Goal: Transaction & Acquisition: Purchase product/service

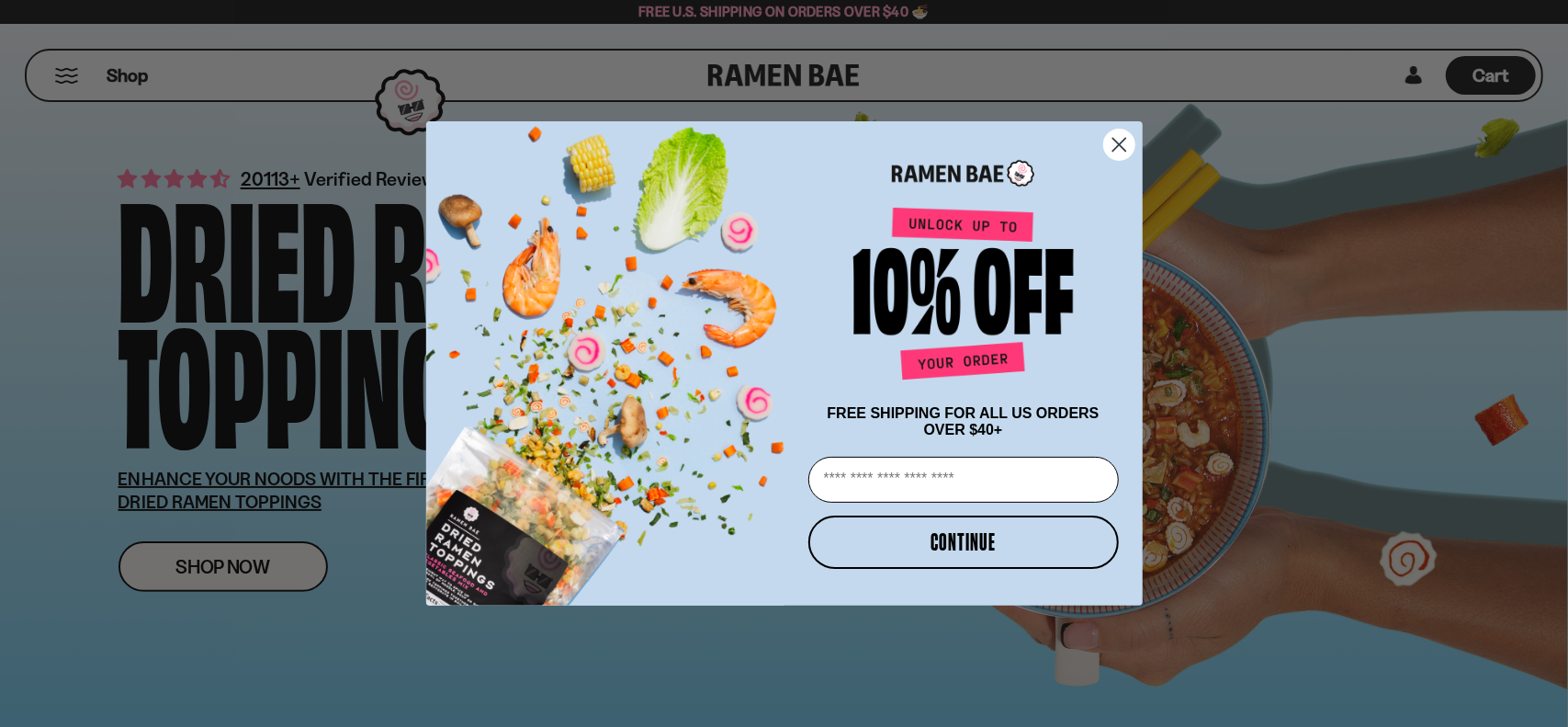
click at [1112, 137] on circle "Close dialog" at bounding box center [1118, 145] width 31 height 31
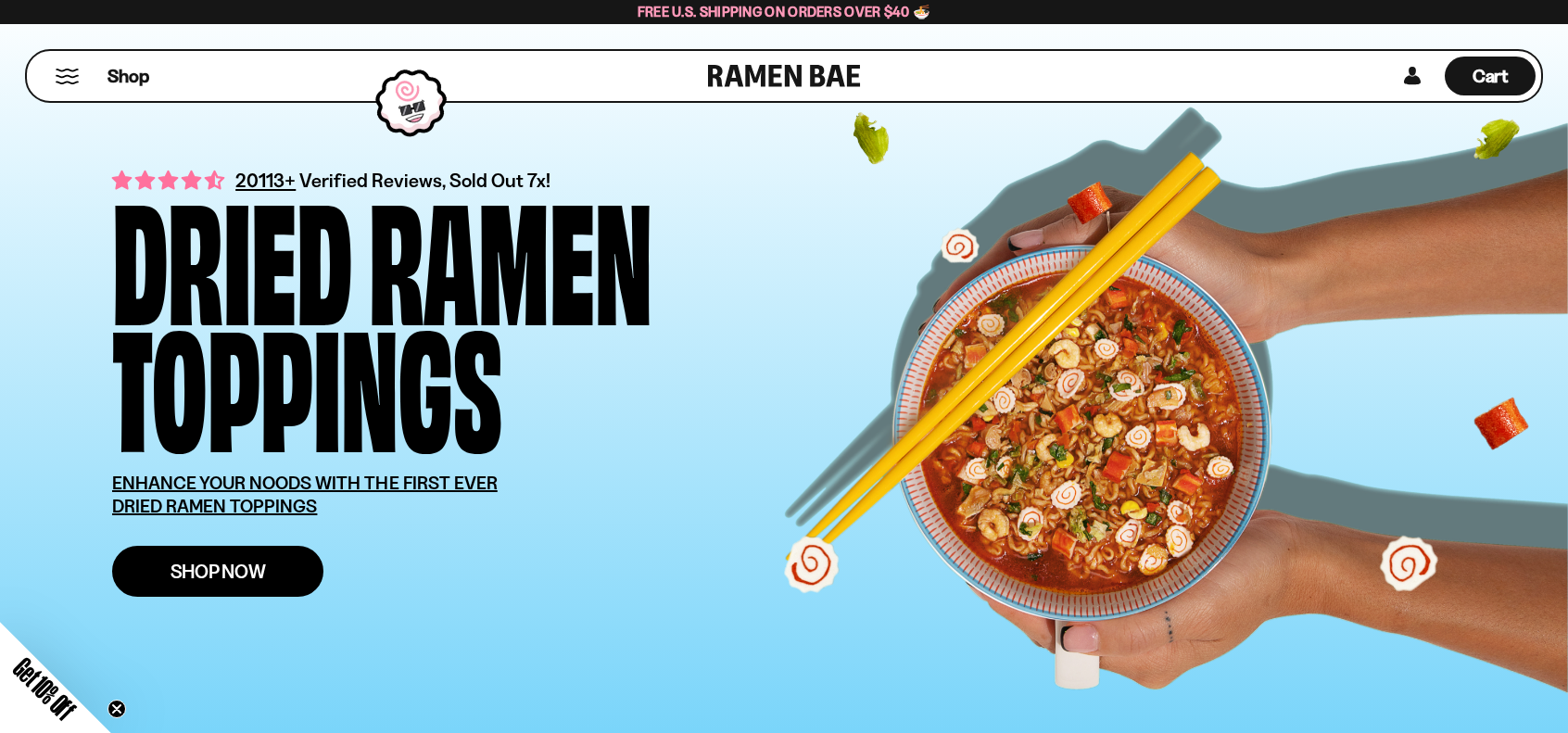
click at [226, 586] on link "Shop Now" at bounding box center [218, 570] width 212 height 51
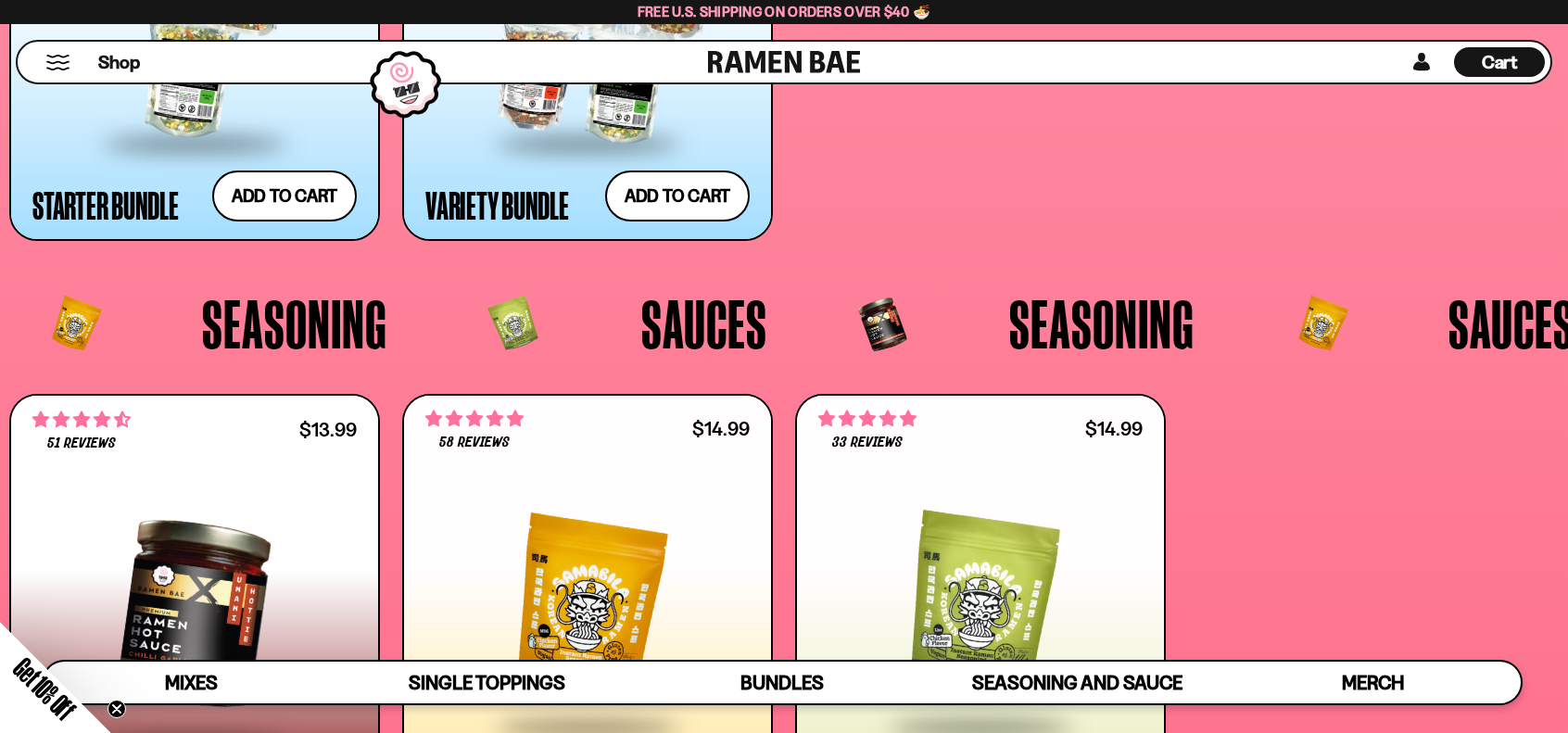
scroll to position [4576, 0]
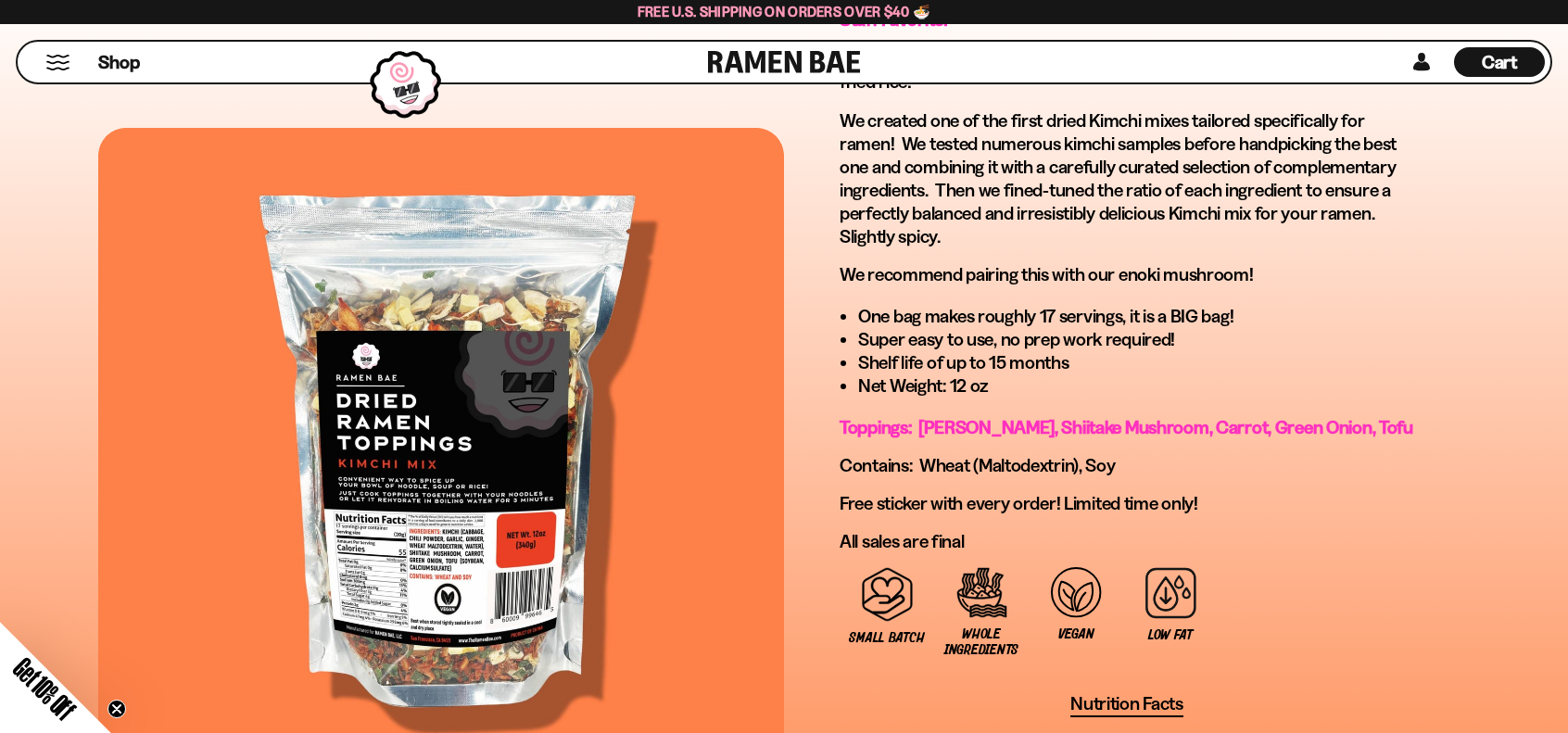
scroll to position [1297, 0]
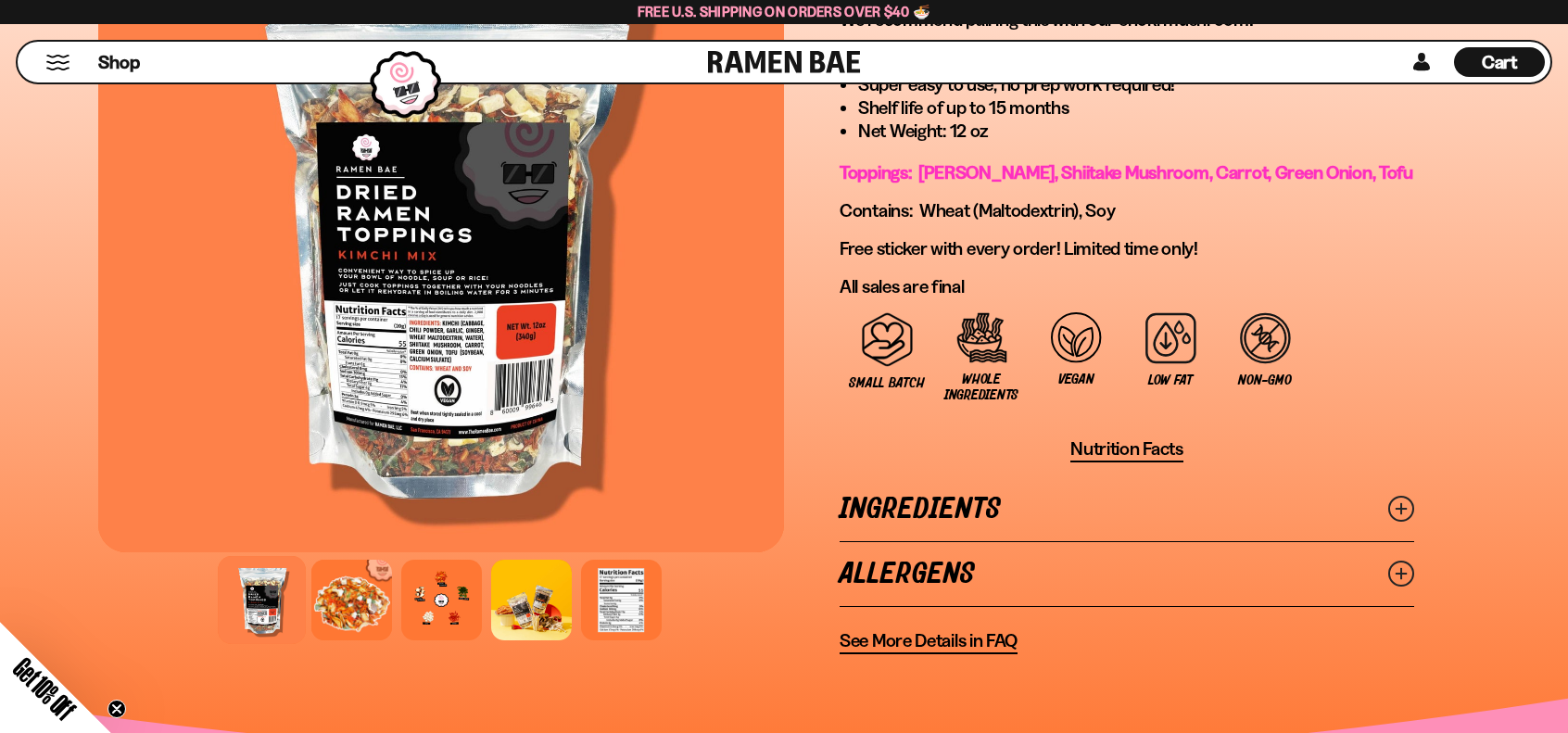
click at [880, 526] on link "Ingredients" at bounding box center [1127, 509] width 574 height 64
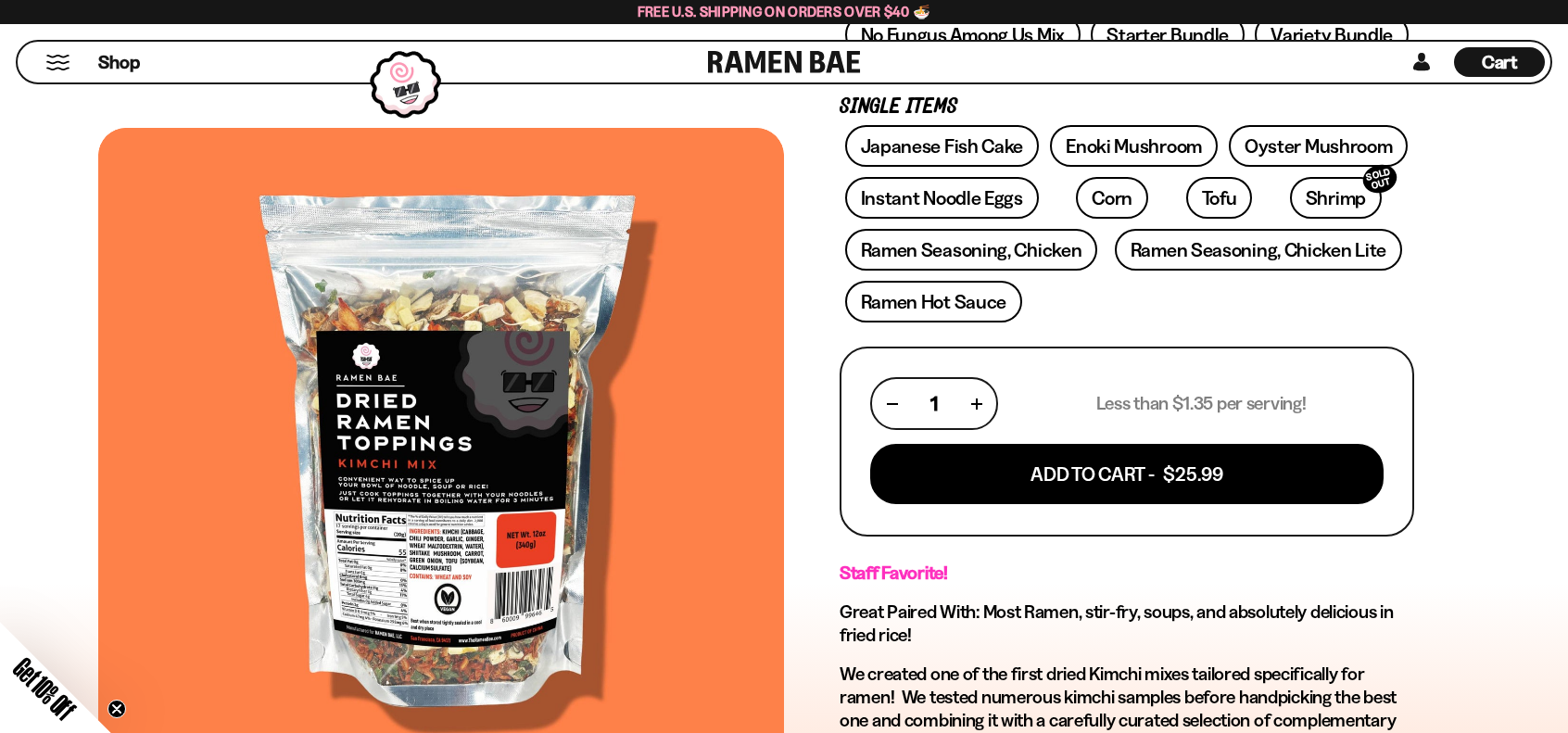
scroll to position [463, 0]
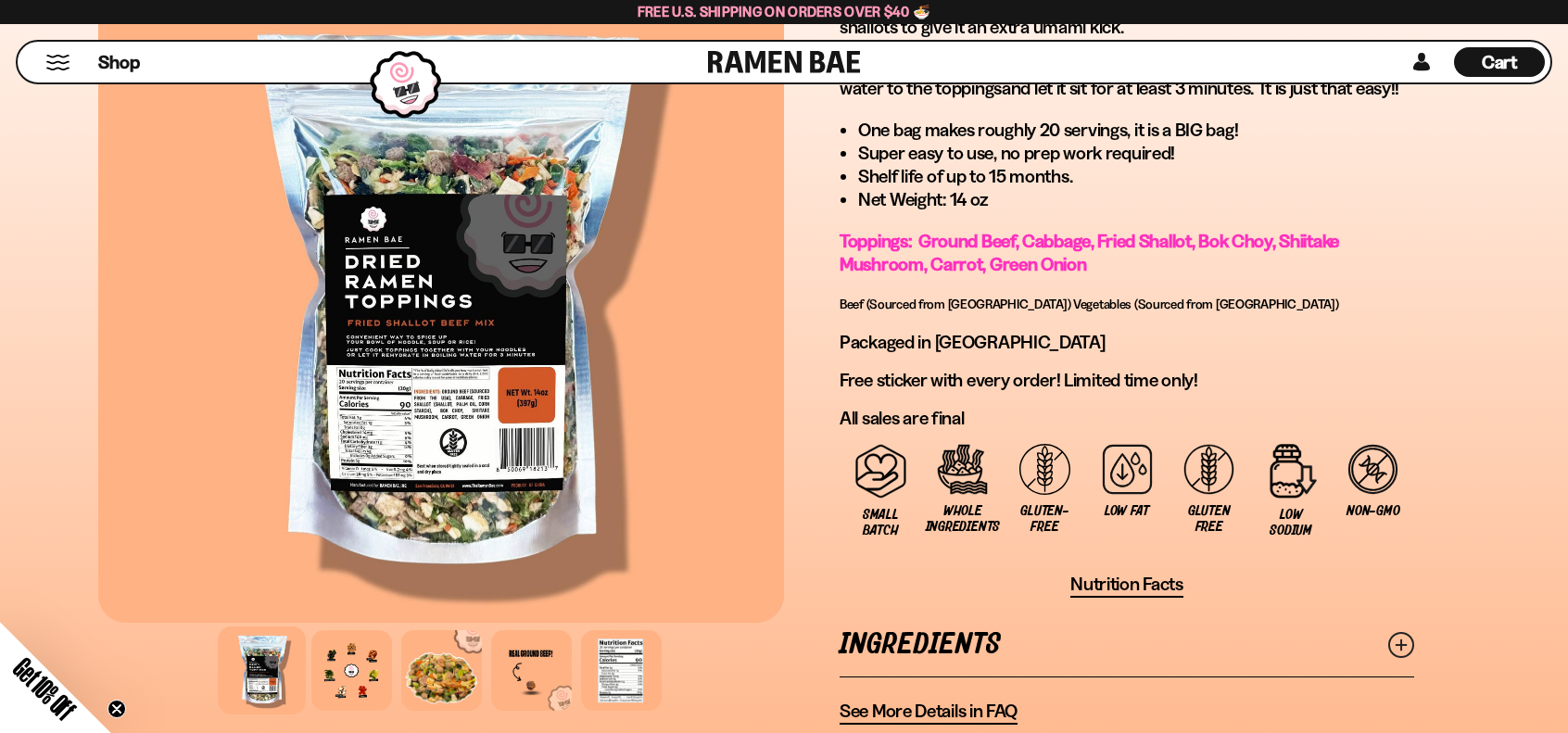
scroll to position [1297, 0]
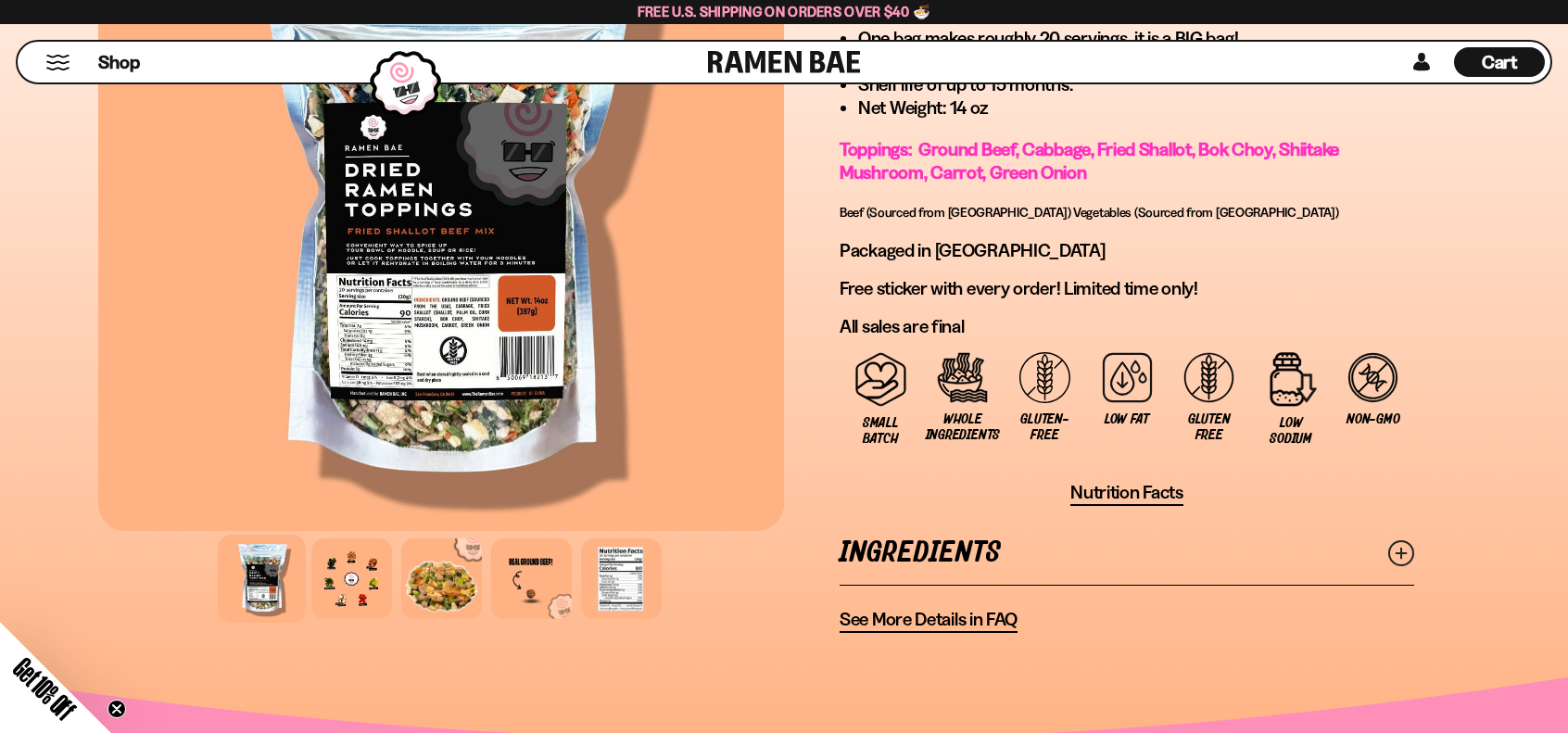
click at [949, 555] on link "Ingredients" at bounding box center [1127, 552] width 574 height 64
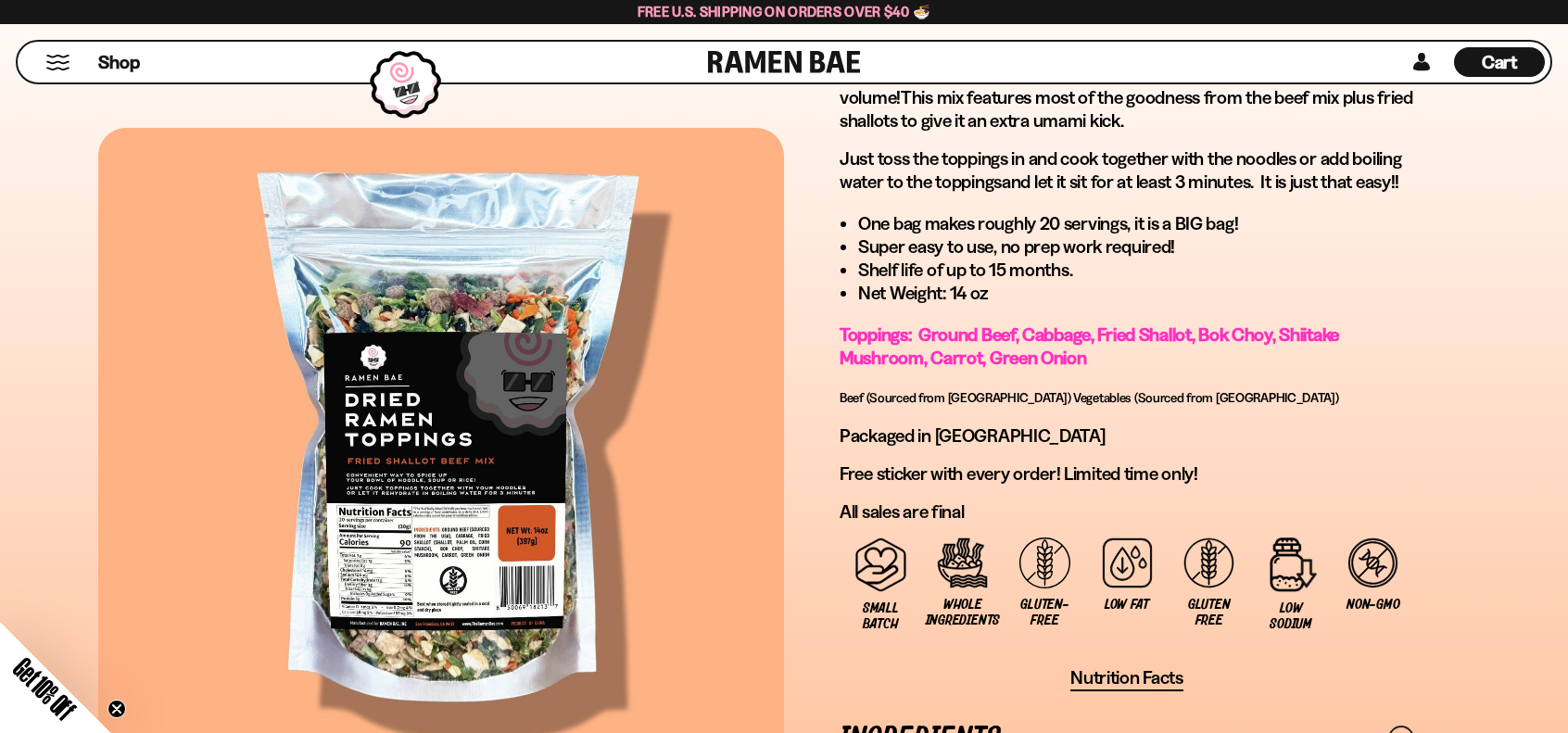
scroll to position [556, 0]
